Goal: Use online tool/utility: Utilize a website feature to perform a specific function

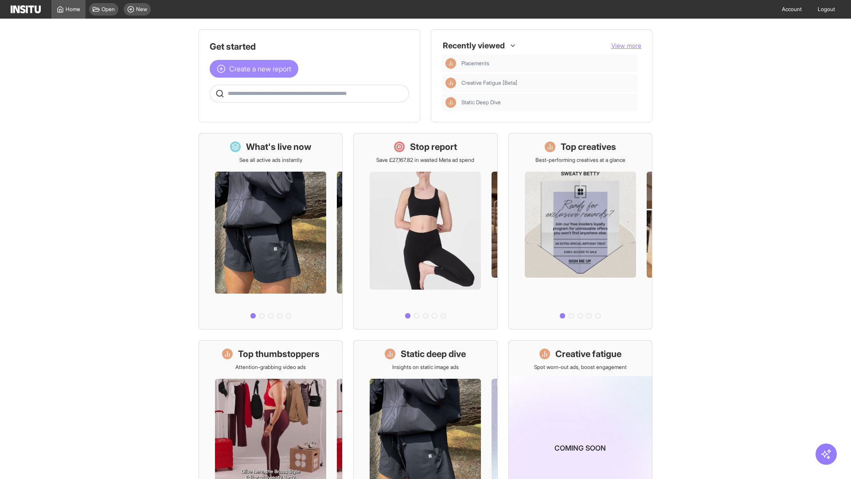
click at [256, 69] on span "Create a new report" at bounding box center [260, 68] width 62 height 11
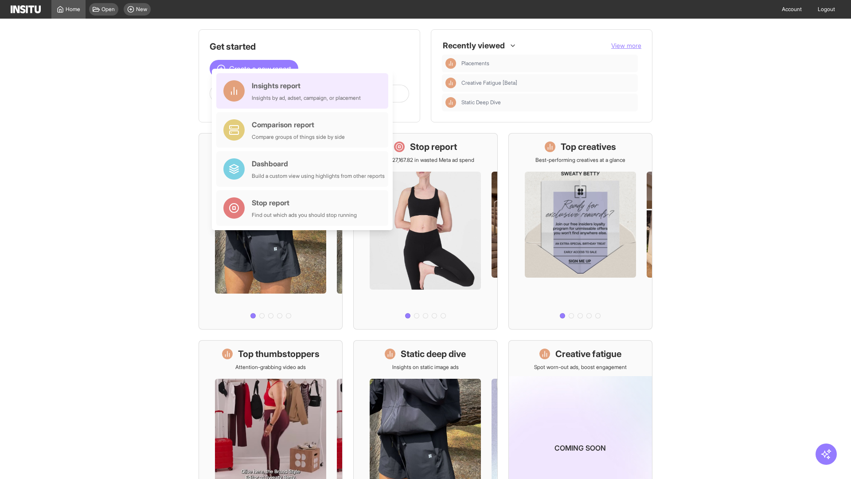
click at [305, 91] on div "Insights report Insights by ad, adset, campaign, or placement" at bounding box center [306, 90] width 109 height 21
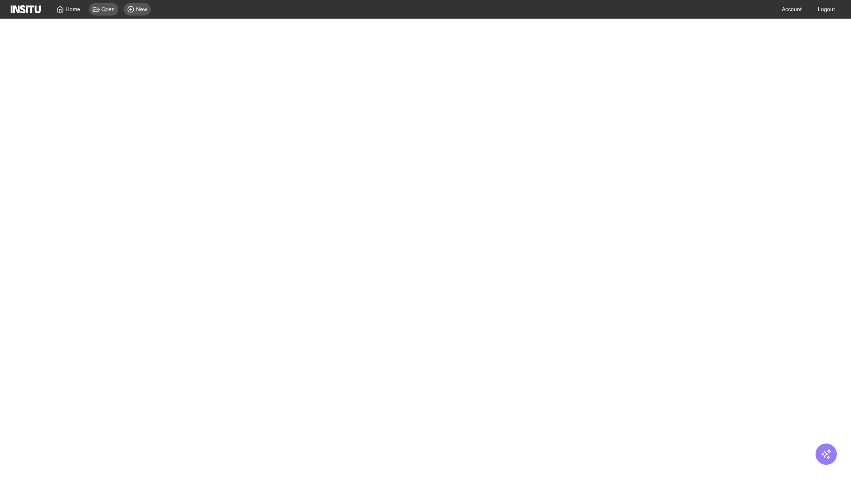
select select "**"
